Goal: Task Accomplishment & Management: Manage account settings

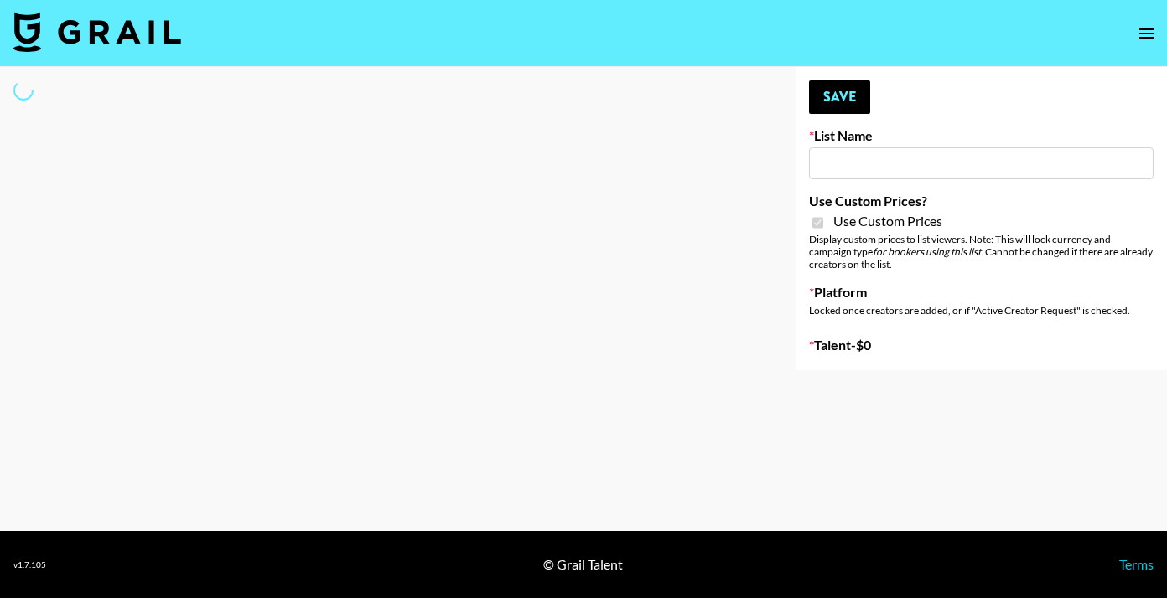
type input "Hetras"
checkbox input "true"
select select "Brand"
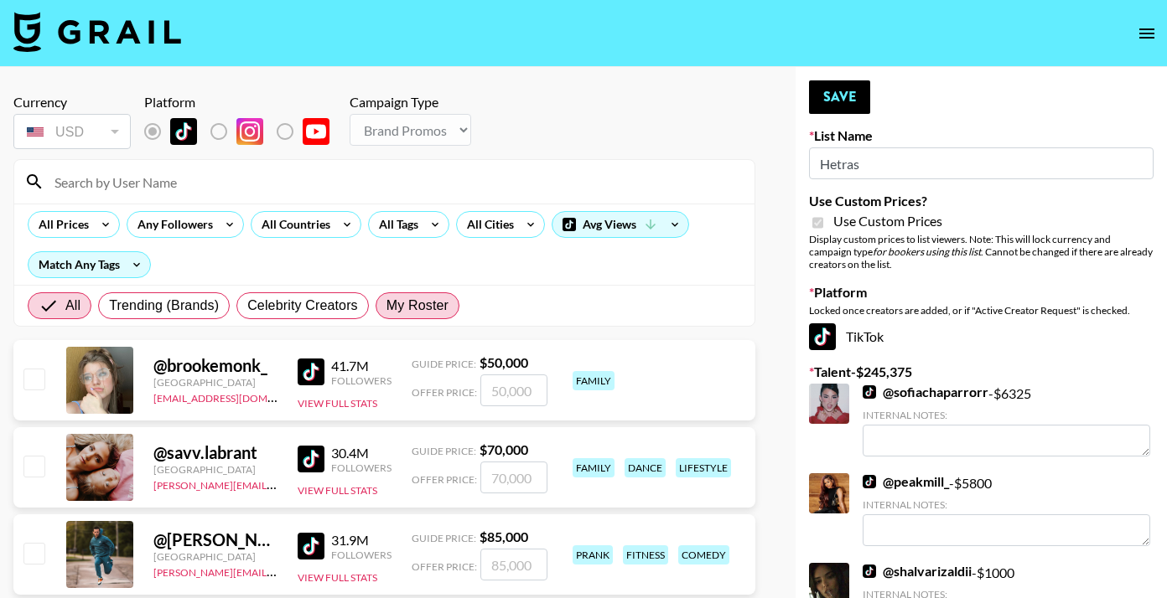
click at [412, 308] on span "My Roster" at bounding box center [417, 306] width 62 height 20
click at [386, 306] on input "My Roster" at bounding box center [386, 306] width 0 height 0
radio input "true"
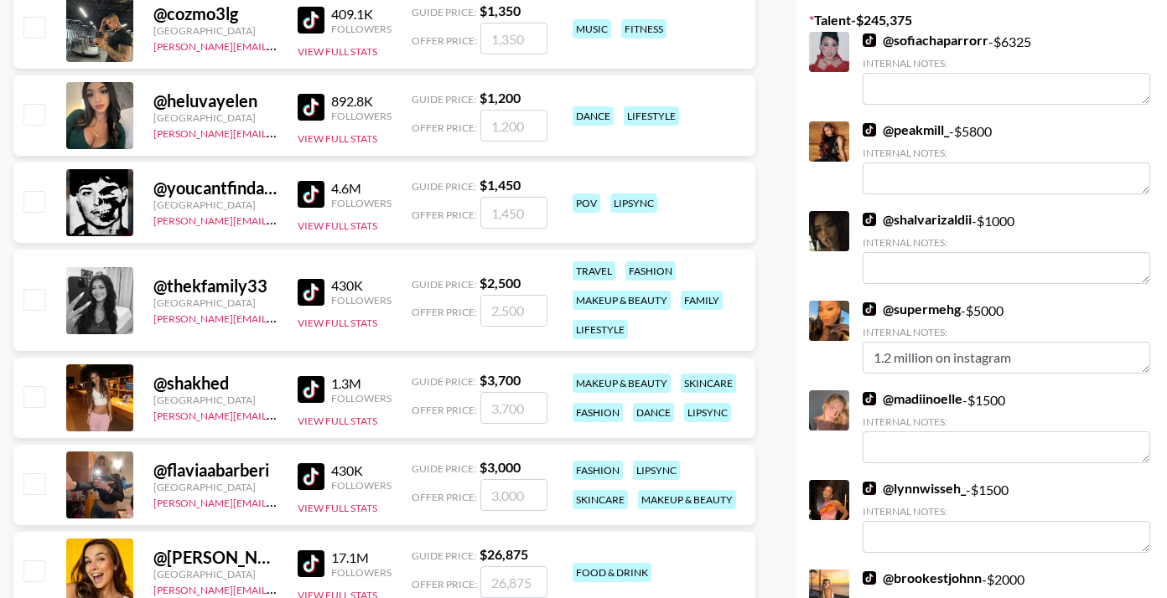
scroll to position [371, 0]
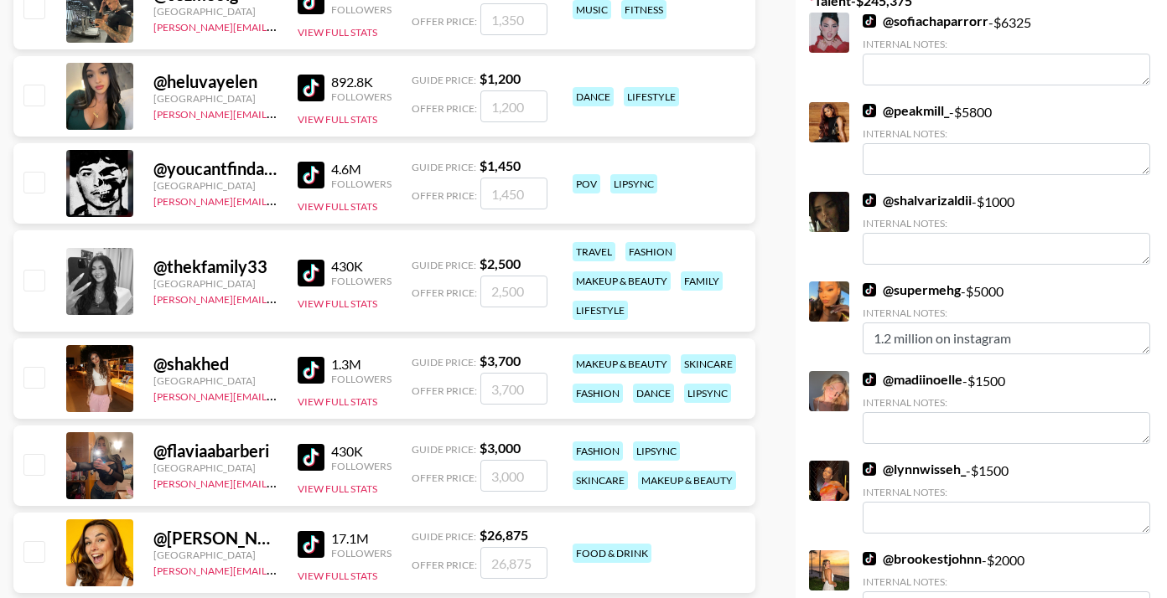
click at [38, 277] on input "checkbox" at bounding box center [33, 280] width 20 height 20
checkbox input "true"
drag, startPoint x: 519, startPoint y: 294, endPoint x: 447, endPoint y: 289, distance: 72.2
click at [447, 289] on div "Offer Price: 2500" at bounding box center [479, 292] width 136 height 32
type input "3000"
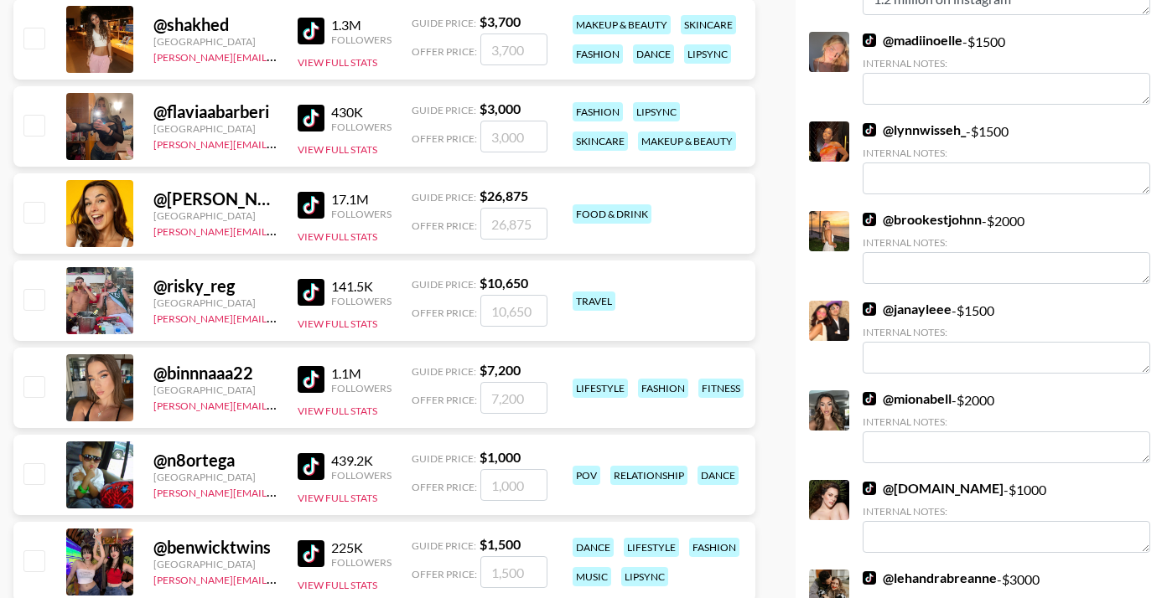
scroll to position [810, 0]
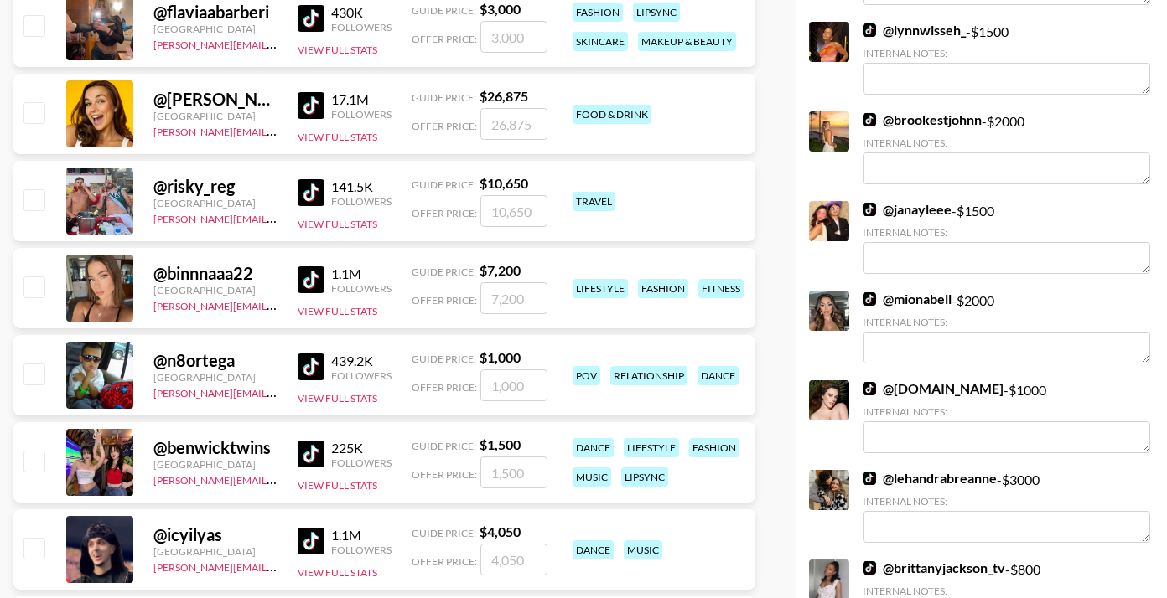
click at [34, 111] on input "checkbox" at bounding box center [33, 112] width 20 height 20
checkbox input "true"
type input "26875"
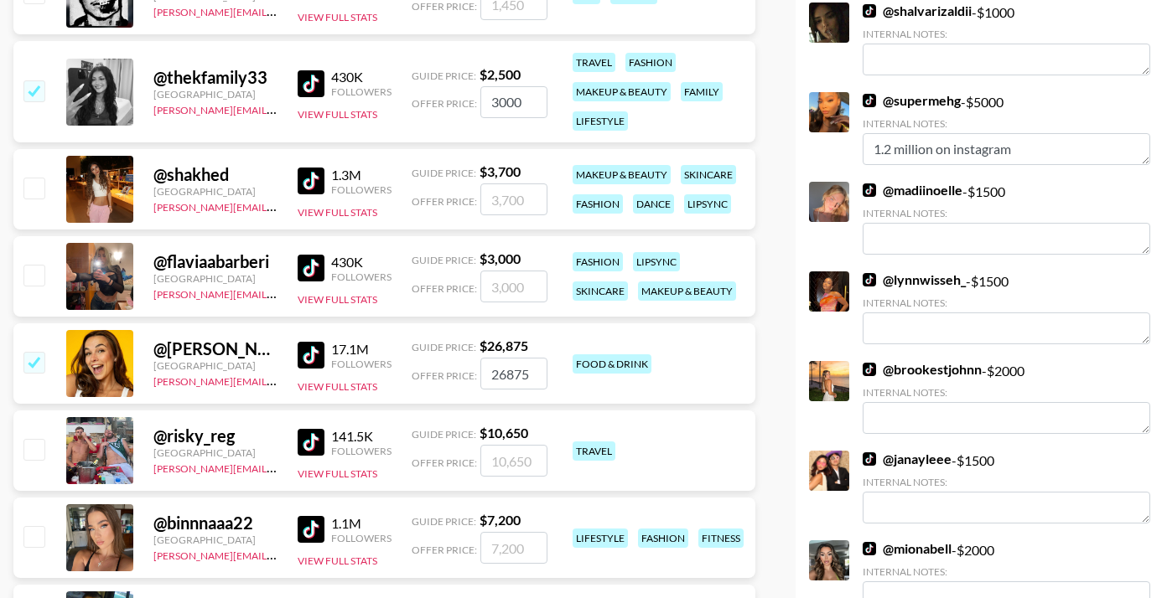
scroll to position [0, 0]
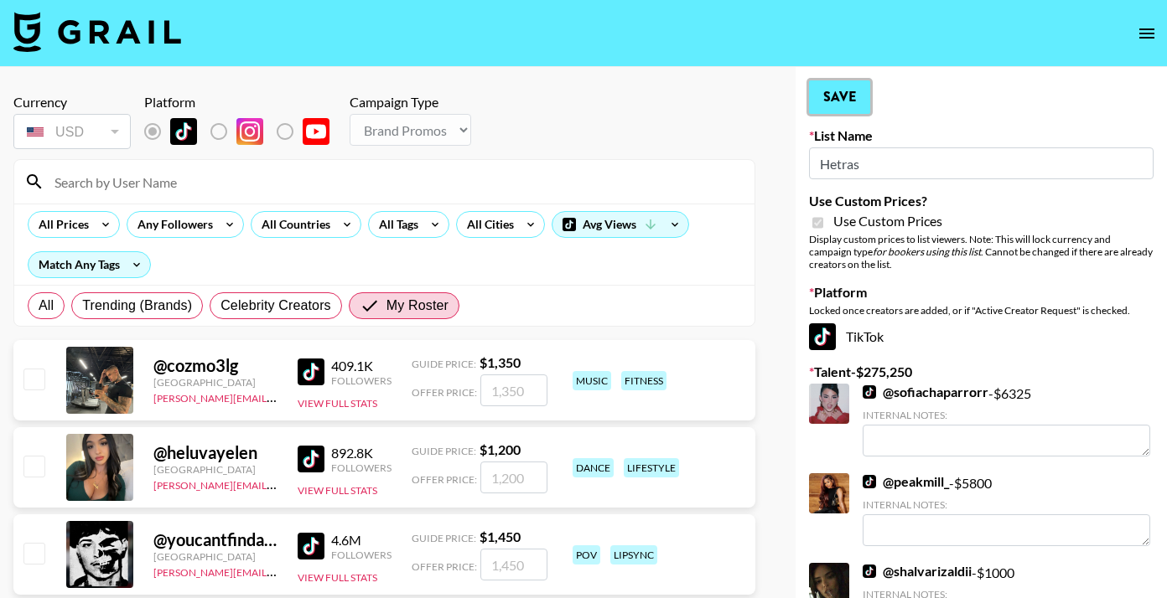
click at [837, 97] on button "Save" at bounding box center [839, 97] width 61 height 34
